Goal: Information Seeking & Learning: Learn about a topic

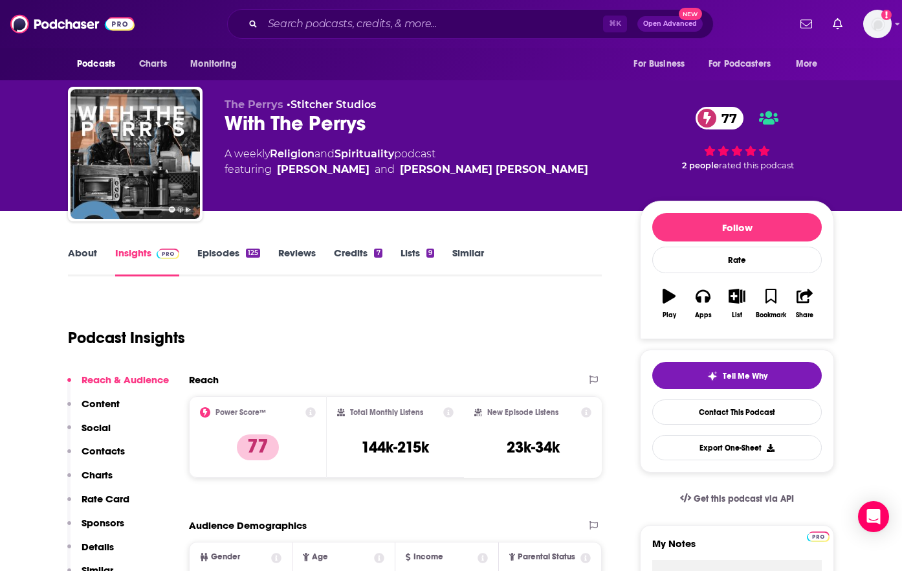
click at [208, 251] on link "Episodes 125" at bounding box center [228, 262] width 63 height 30
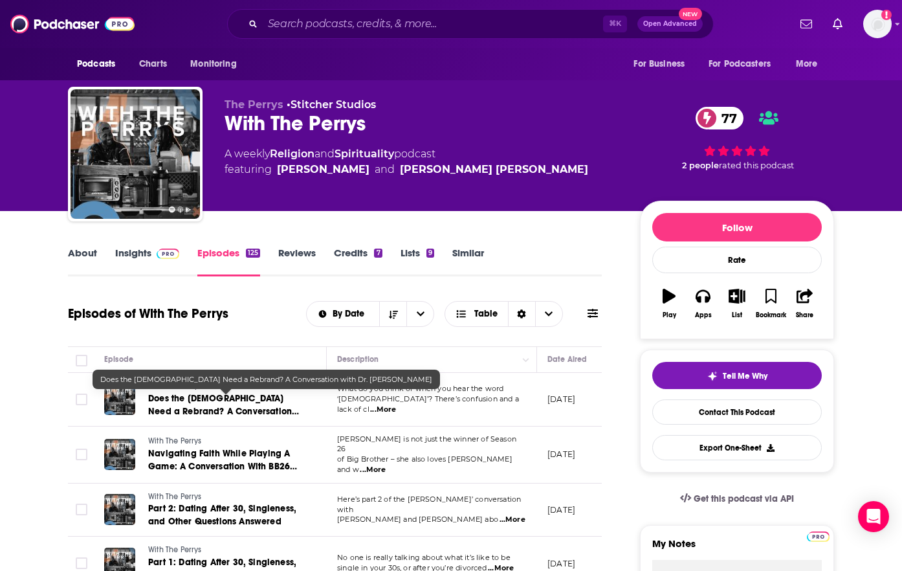
click at [241, 412] on span "Does the [DEMOGRAPHIC_DATA] Need a Rebrand? A Conversation with Dr. [PERSON_NAM…" at bounding box center [223, 411] width 151 height 37
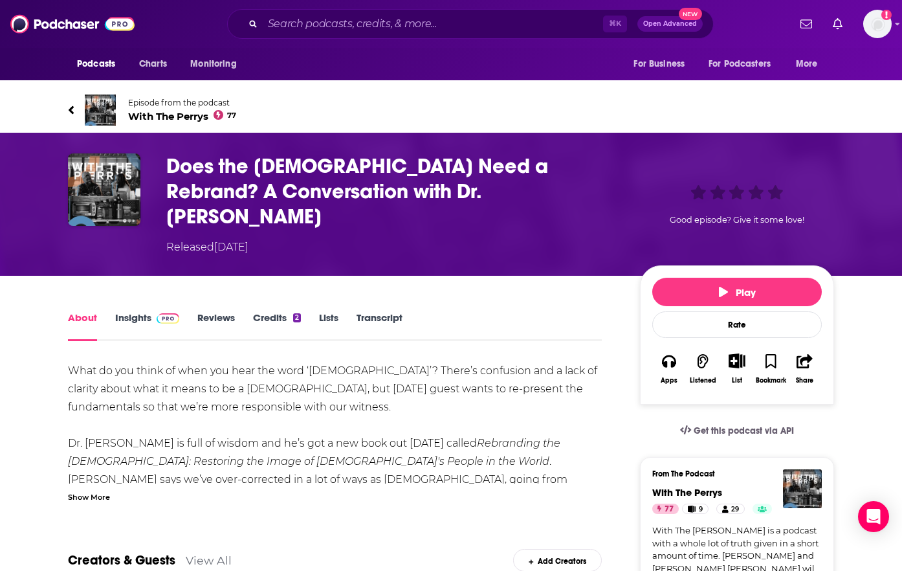
click at [127, 311] on link "Insights" at bounding box center [147, 326] width 64 height 30
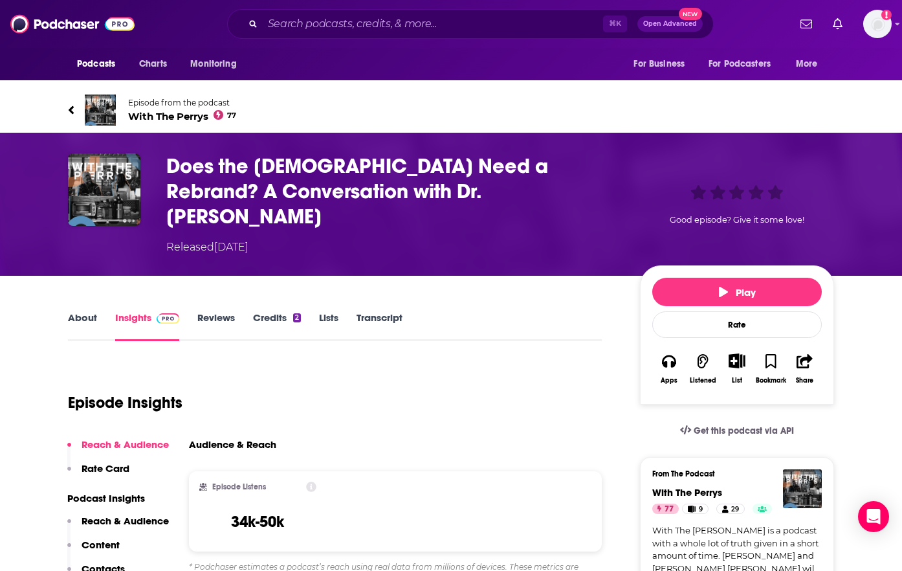
scroll to position [79, 0]
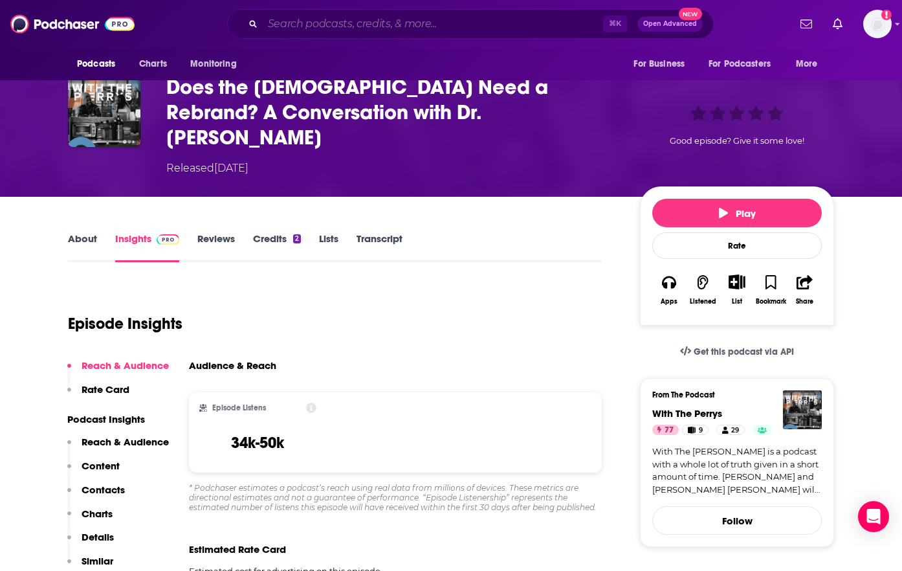
click at [389, 22] on input "Search podcasts, credits, & more..." at bounding box center [433, 24] width 340 height 21
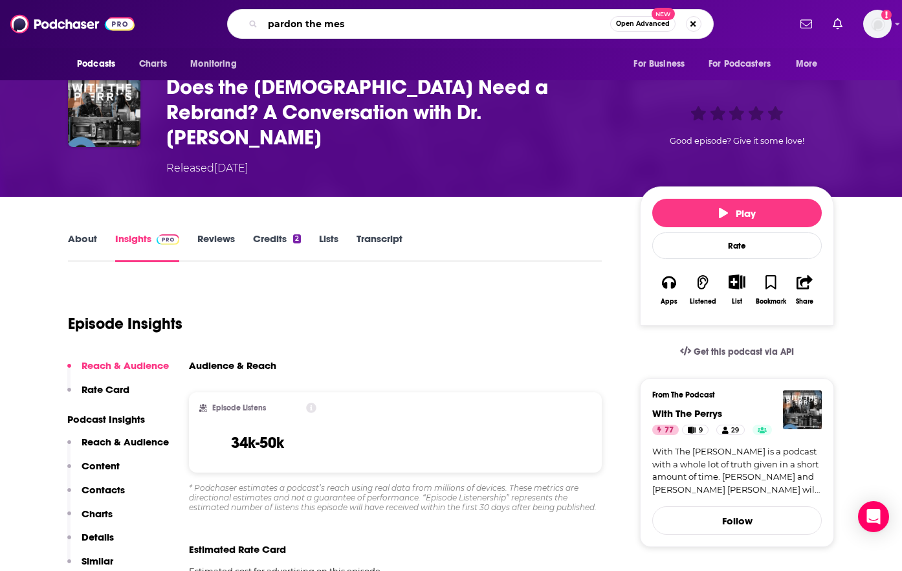
type input "pardon the mess"
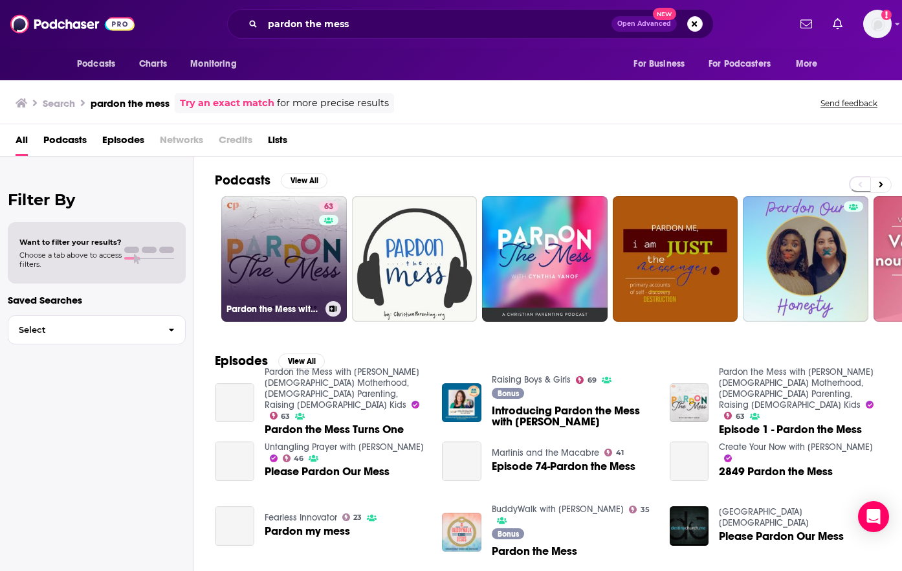
click at [280, 263] on link "63 Pardon the Mess with [PERSON_NAME][DEMOGRAPHIC_DATA] Motherhood, [DEMOGRAPHI…" at bounding box center [284, 259] width 126 height 126
